Goal: Information Seeking & Learning: Check status

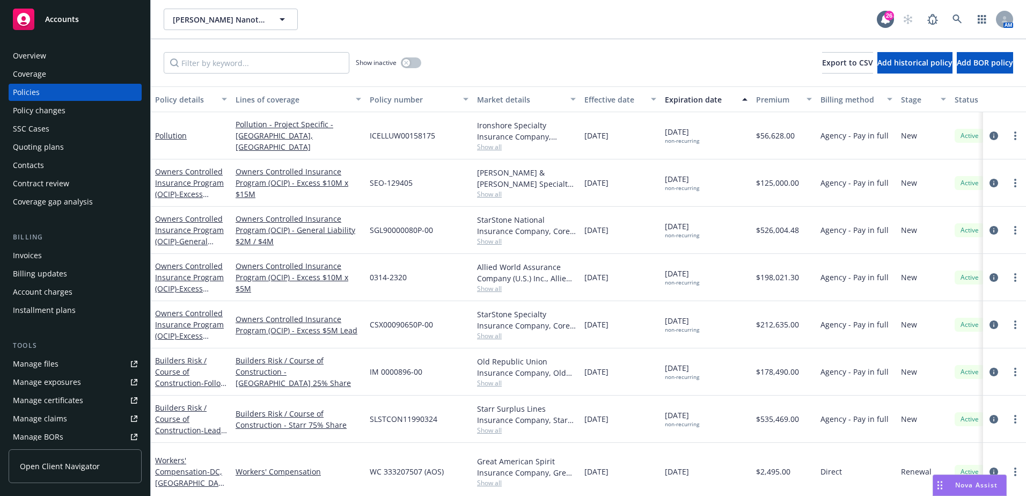
click at [92, 25] on div "Accounts" at bounding box center [75, 19] width 124 height 21
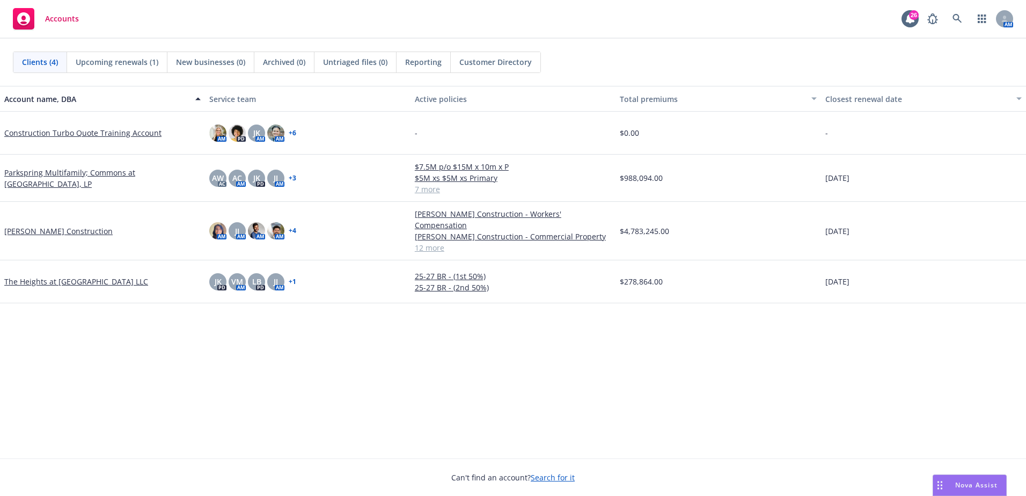
click at [427, 57] on span "Reporting" at bounding box center [423, 61] width 36 height 11
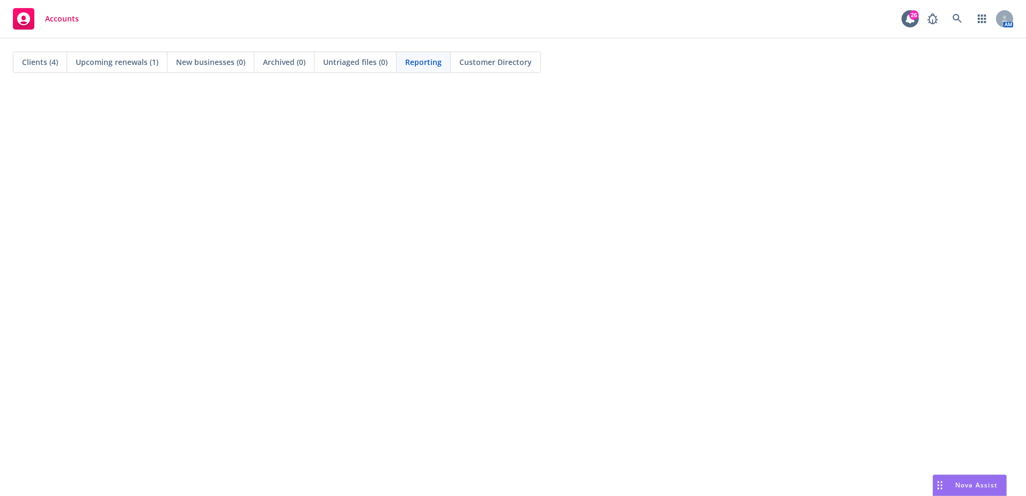
click at [55, 14] on span "Accounts" at bounding box center [62, 18] width 34 height 9
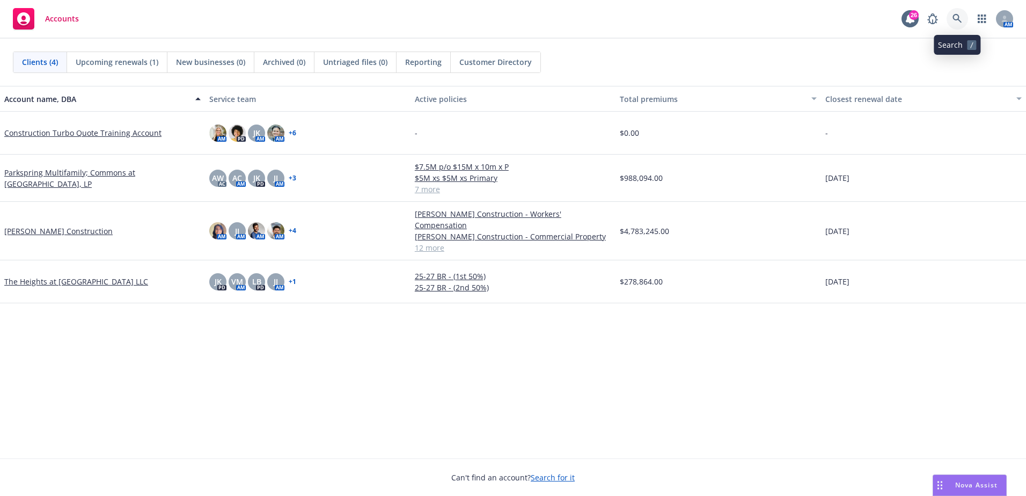
click at [962, 20] on icon at bounding box center [958, 19] width 10 height 10
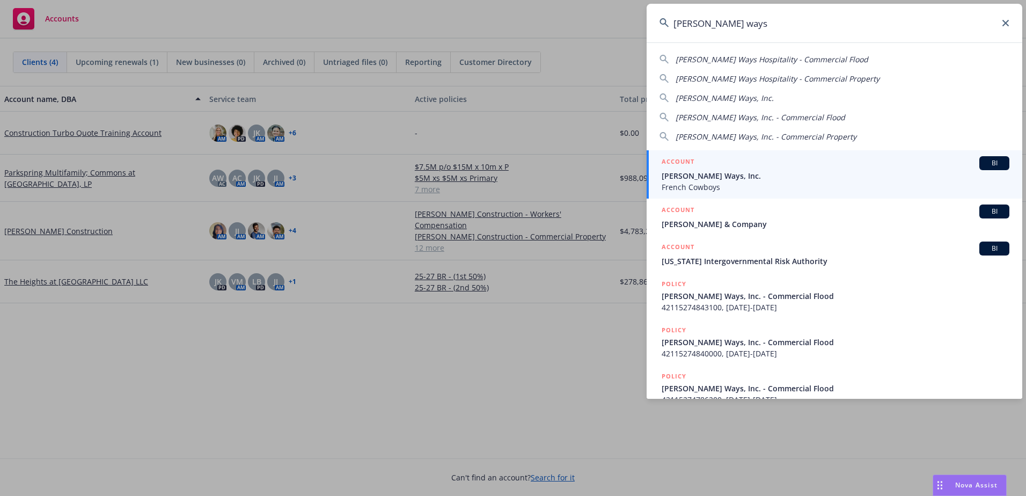
type input "[PERSON_NAME] ways"
click at [786, 172] on span "[PERSON_NAME] Ways, Inc." at bounding box center [836, 175] width 348 height 11
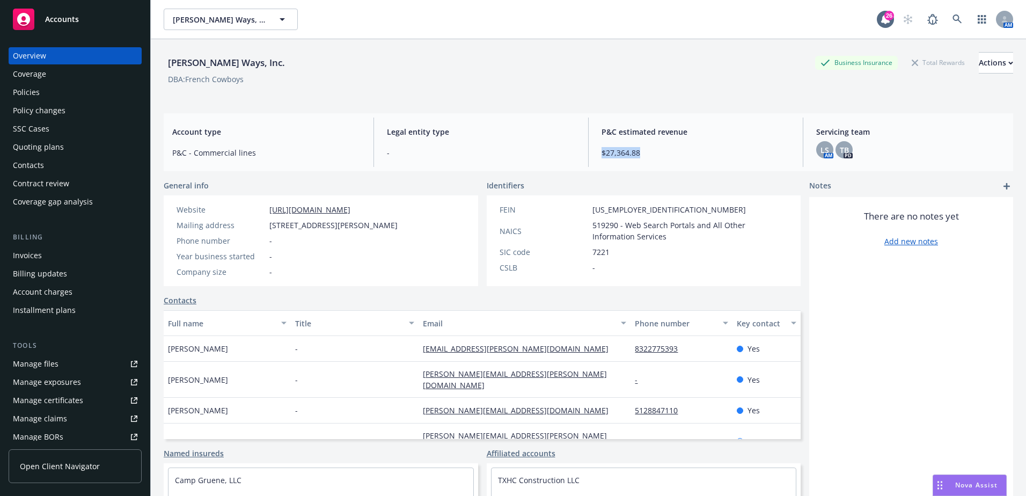
drag, startPoint x: 642, startPoint y: 150, endPoint x: 594, endPoint y: 154, distance: 48.5
click at [594, 154] on div "P&C estimated revenue $27,364.88" at bounding box center [696, 142] width 206 height 49
drag, startPoint x: 656, startPoint y: 159, endPoint x: 587, endPoint y: 157, distance: 69.2
click at [587, 157] on div "Account type P&C - Commercial lines Legal entity type - P&C estimated revenue $…" at bounding box center [588, 142] width 849 height 58
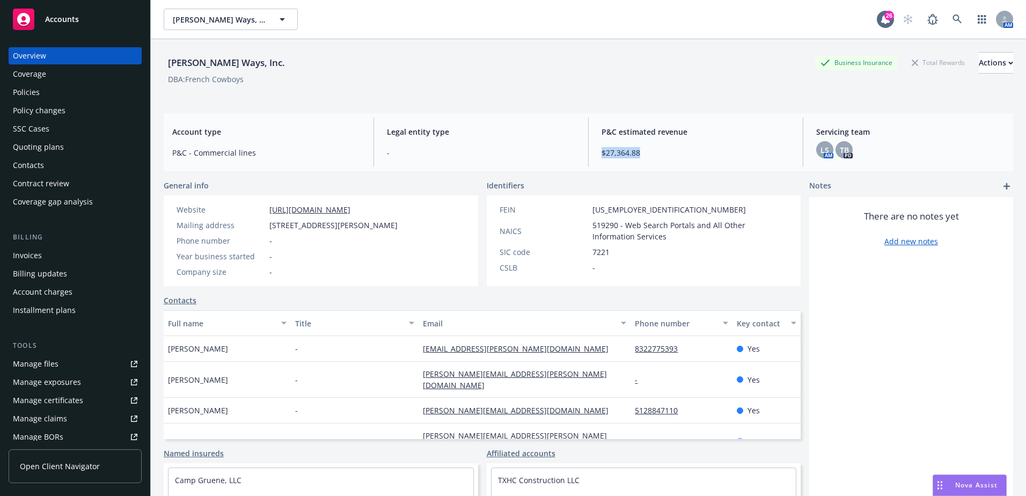
click at [587, 157] on div "Account type P&C - Commercial lines Legal entity type - P&C estimated revenue $…" at bounding box center [588, 142] width 849 height 58
drag, startPoint x: 633, startPoint y: 155, endPoint x: 590, endPoint y: 152, distance: 43.1
click at [593, 152] on div "P&C estimated revenue $27,364.88" at bounding box center [696, 142] width 206 height 49
click at [642, 156] on span "$27,364.88" at bounding box center [696, 152] width 188 height 11
drag, startPoint x: 639, startPoint y: 155, endPoint x: 597, endPoint y: 134, distance: 47.3
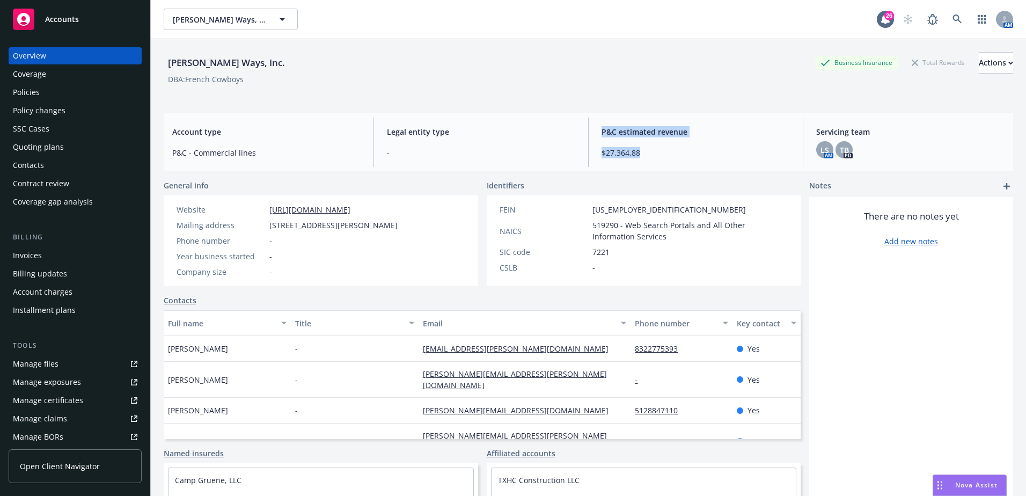
click at [597, 134] on div "P&C estimated revenue $27,364.88" at bounding box center [696, 142] width 206 height 49
click at [607, 151] on span "$27,364.88" at bounding box center [696, 152] width 188 height 11
drag, startPoint x: 644, startPoint y: 159, endPoint x: 702, endPoint y: 154, distance: 58.7
click at [584, 121] on div "Account type P&C - Commercial lines Legal entity type - P&C estimated revenue $…" at bounding box center [588, 142] width 849 height 58
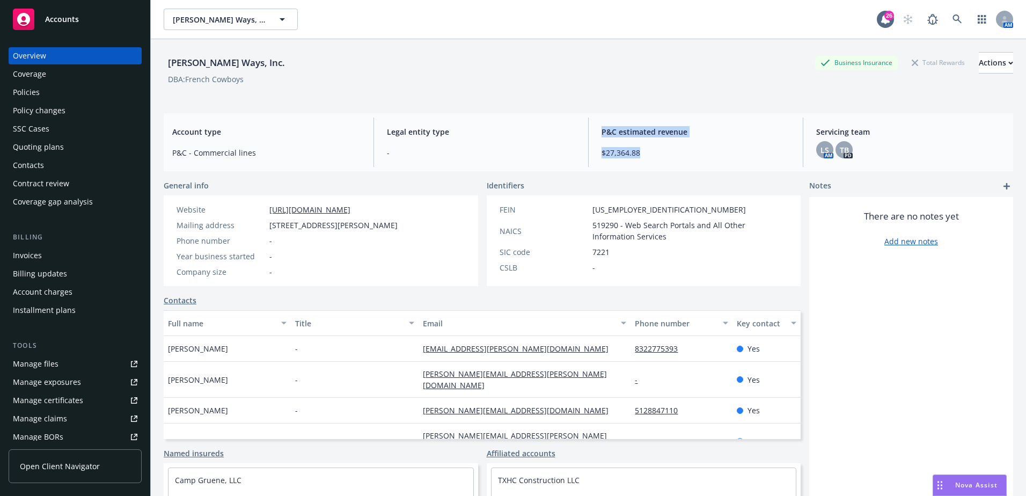
click at [702, 154] on span "$27,364.88" at bounding box center [696, 152] width 188 height 11
drag, startPoint x: 628, startPoint y: 153, endPoint x: 598, endPoint y: 129, distance: 38.2
click at [598, 129] on div "P&C estimated revenue $27,364.88" at bounding box center [696, 142] width 206 height 49
drag, startPoint x: 598, startPoint y: 129, endPoint x: 630, endPoint y: 143, distance: 34.4
click at [630, 143] on div "P&C estimated revenue $27,364.88" at bounding box center [696, 142] width 206 height 49
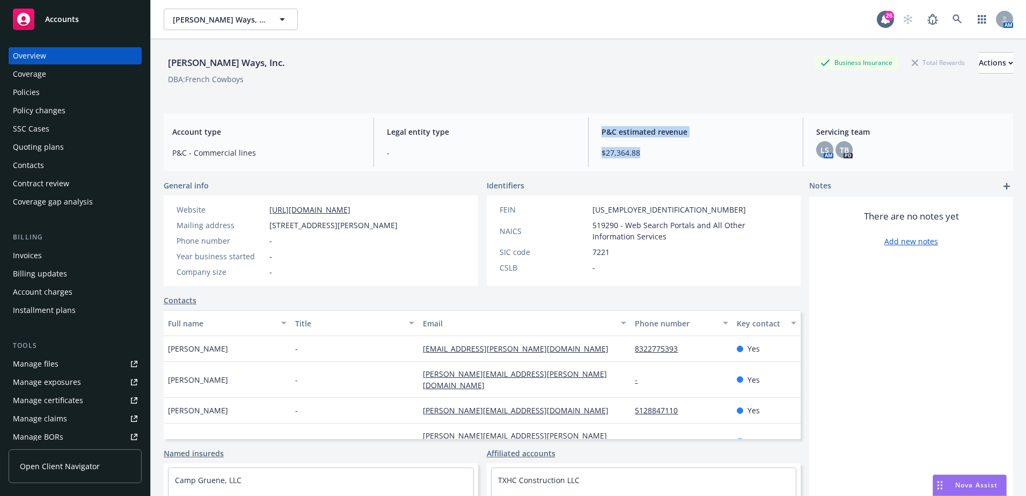
click at [648, 158] on div "P&C estimated revenue $27,364.88" at bounding box center [696, 142] width 206 height 49
drag, startPoint x: 645, startPoint y: 156, endPoint x: 593, endPoint y: 128, distance: 58.8
click at [593, 128] on div "P&C estimated revenue $27,364.88" at bounding box center [696, 142] width 206 height 49
click at [578, 145] on div "Legal entity type -" at bounding box center [481, 142] width 206 height 49
drag, startPoint x: 663, startPoint y: 155, endPoint x: 646, endPoint y: 155, distance: 17.2
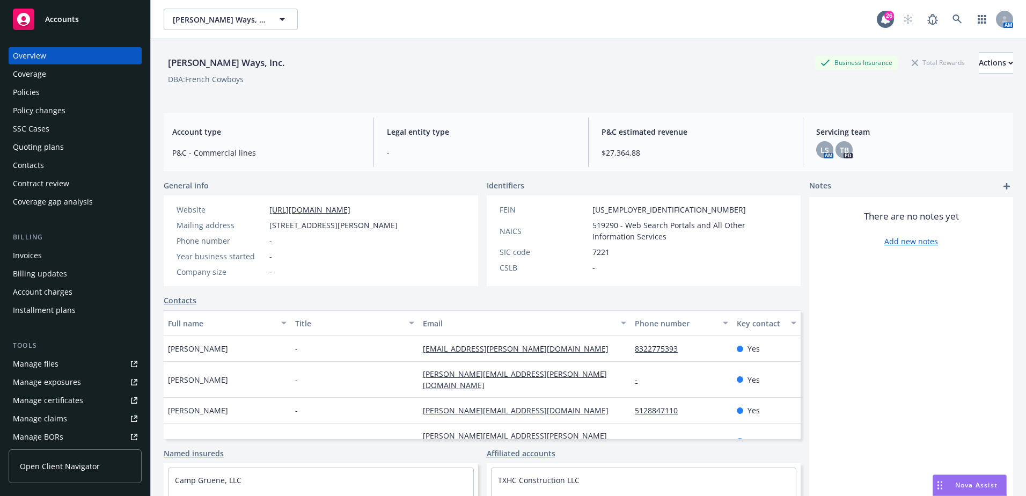
click at [662, 157] on span "$27,364.88" at bounding box center [696, 152] width 188 height 11
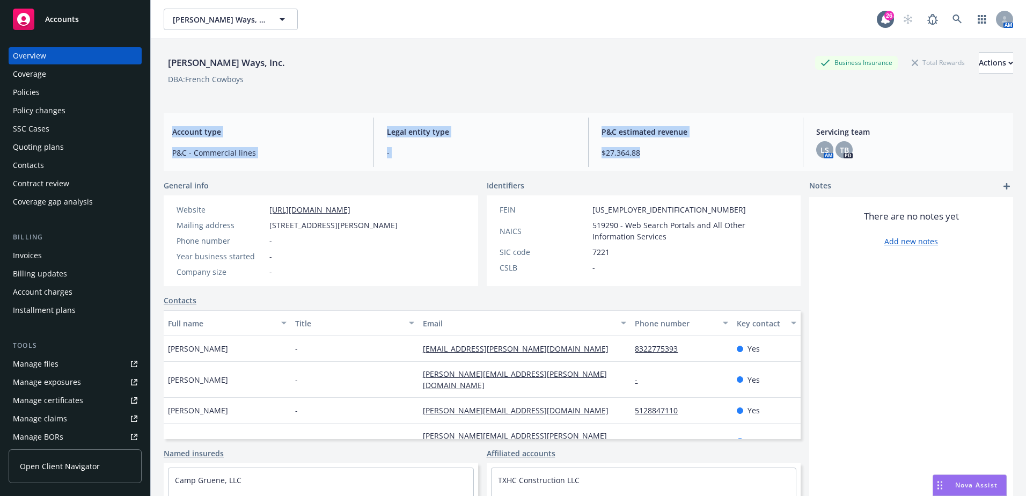
drag, startPoint x: 637, startPoint y: 154, endPoint x: 167, endPoint y: 130, distance: 470.1
click at [167, 130] on div "Account type P&C - Commercial lines Legal entity type - P&C estimated revenue $…" at bounding box center [588, 142] width 849 height 58
click at [167, 130] on div "Account type P&C - Commercial lines" at bounding box center [267, 142] width 206 height 49
drag, startPoint x: 174, startPoint y: 132, endPoint x: 670, endPoint y: 152, distance: 496.2
click at [670, 152] on div "Account type P&C - Commercial lines Legal entity type - P&C estimated revenue $…" at bounding box center [588, 142] width 849 height 58
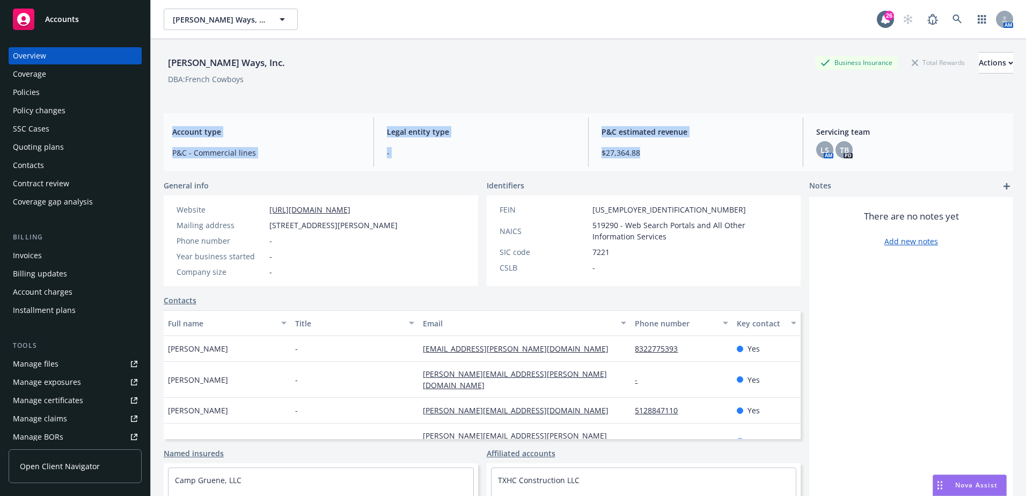
click at [24, 93] on div "Policies" at bounding box center [26, 92] width 27 height 17
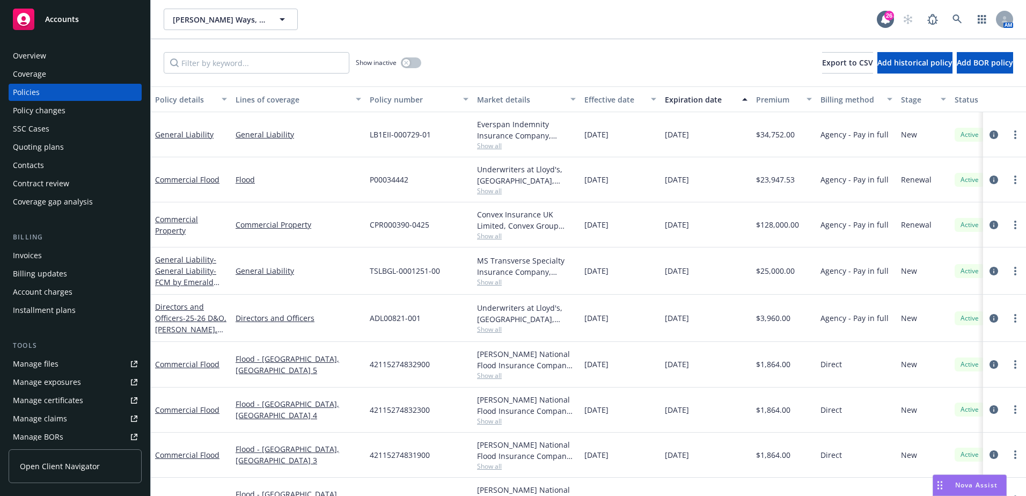
click at [694, 100] on div "Expiration date" at bounding box center [700, 99] width 71 height 11
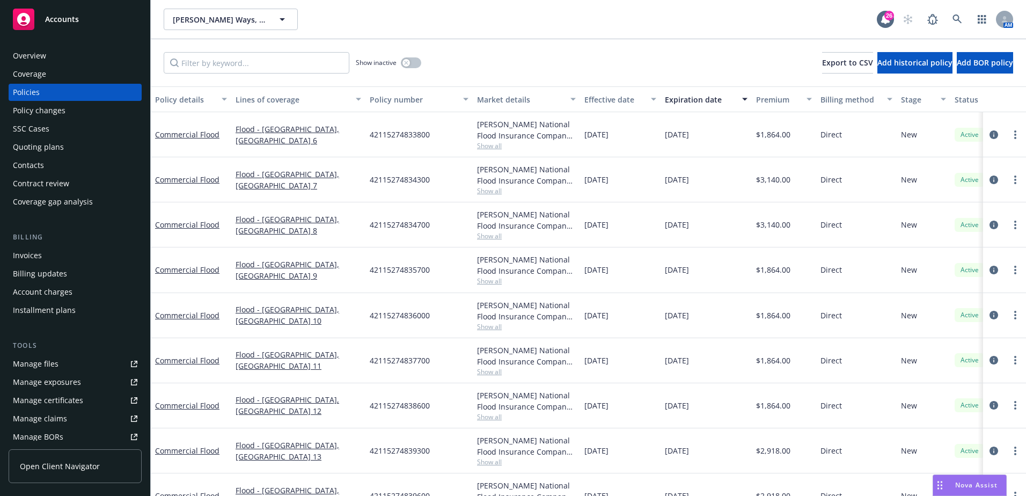
click at [694, 100] on div "Expiration date" at bounding box center [700, 99] width 71 height 11
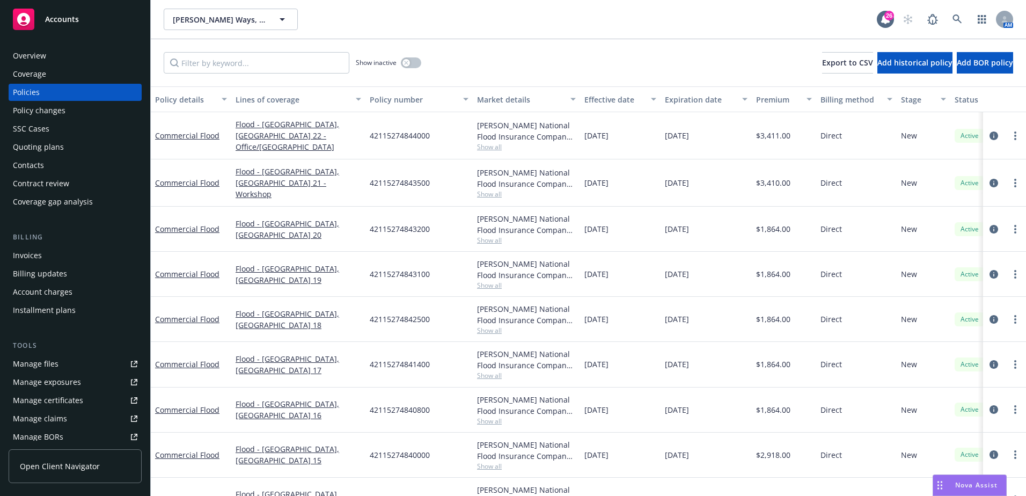
click at [715, 104] on div "Expiration date" at bounding box center [700, 99] width 71 height 11
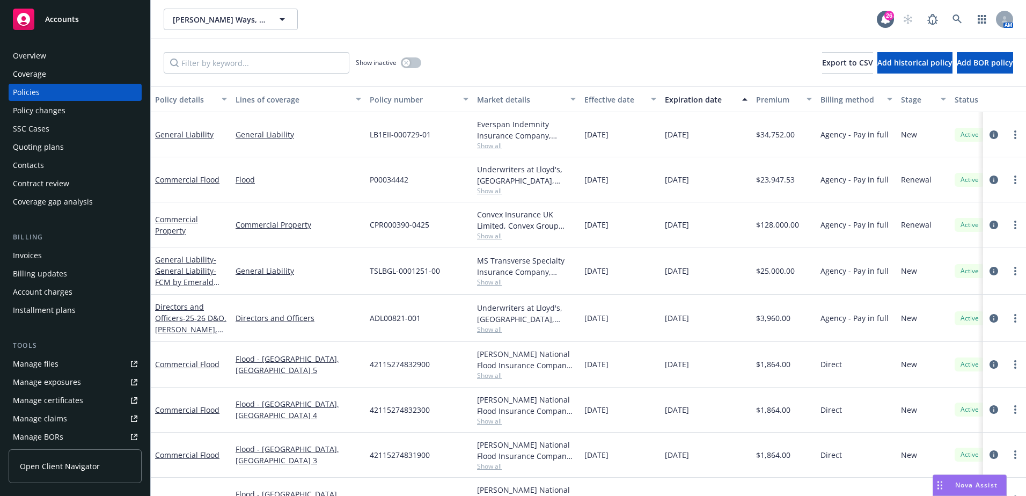
drag, startPoint x: 710, startPoint y: 133, endPoint x: 139, endPoint y: 129, distance: 571.0
click at [139, 129] on div "Accounts Overview Coverage Policies Policy changes SSC Cases Quoting plans Cont…" at bounding box center [513, 248] width 1026 height 496
click at [699, 191] on div "[DATE]" at bounding box center [706, 179] width 91 height 45
drag, startPoint x: 690, startPoint y: 64, endPoint x: 679, endPoint y: 137, distance: 73.8
click at [689, 67] on div "Show inactive Export to CSV Add historical policy Add BOR policy" at bounding box center [588, 62] width 875 height 47
